Goal: Task Accomplishment & Management: Manage account settings

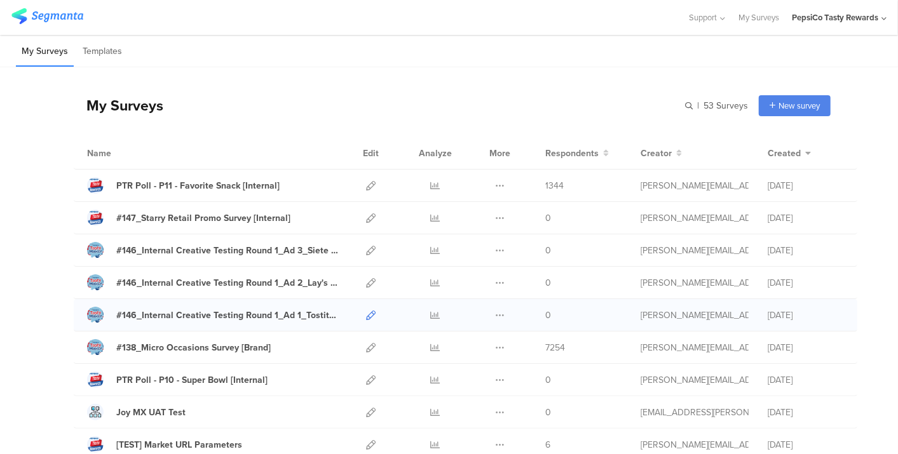
click at [366, 313] on icon at bounding box center [371, 316] width 10 height 10
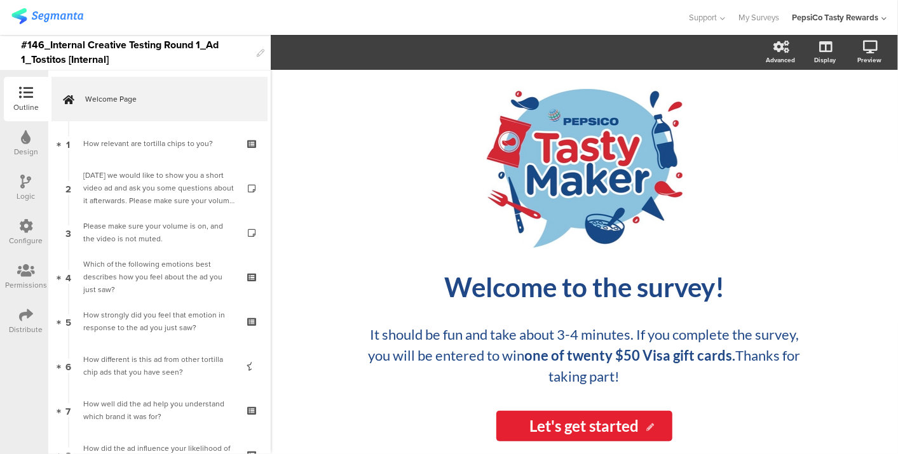
click at [20, 236] on div "Configure" at bounding box center [27, 240] width 34 height 11
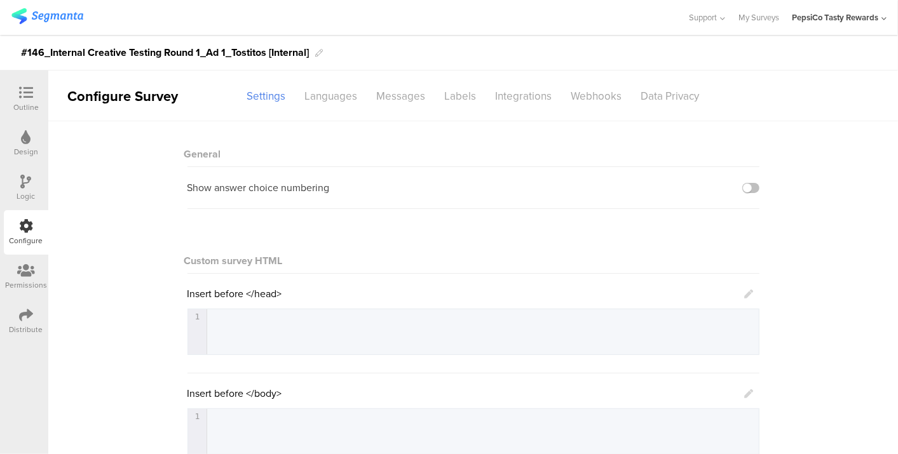
click at [17, 318] on div "Distribute" at bounding box center [26, 321] width 44 height 44
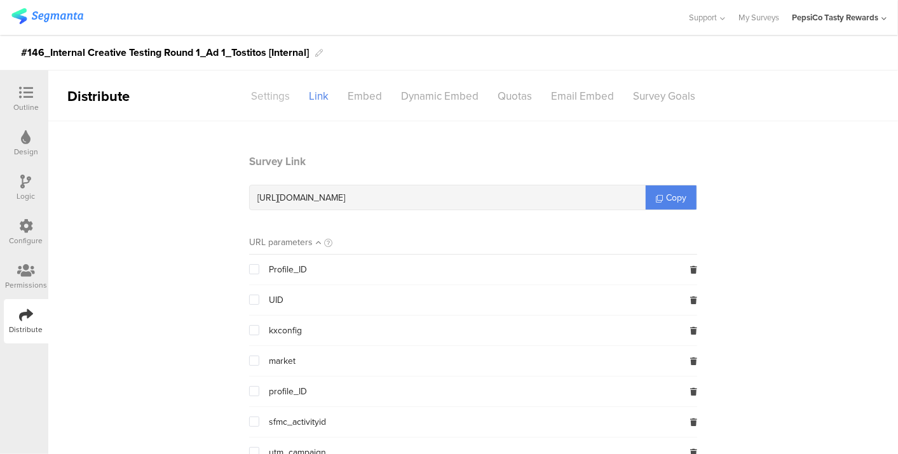
click at [272, 95] on div "Settings" at bounding box center [271, 96] width 58 height 22
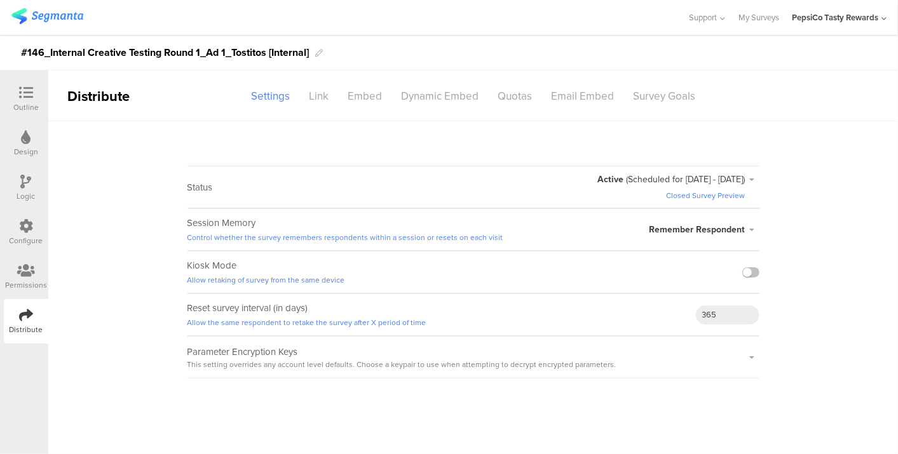
click at [754, 174] on div "Active (Scheduled for [DATE] - [DATE])" at bounding box center [678, 179] width 161 height 13
click at [781, 126] on sg-survey-status-editor "Status Active (Scheduled for [DATE] - [DATE]) Closed Survey Preview Active Clos…" at bounding box center [473, 249] width 850 height 257
